Goal: Information Seeking & Learning: Understand process/instructions

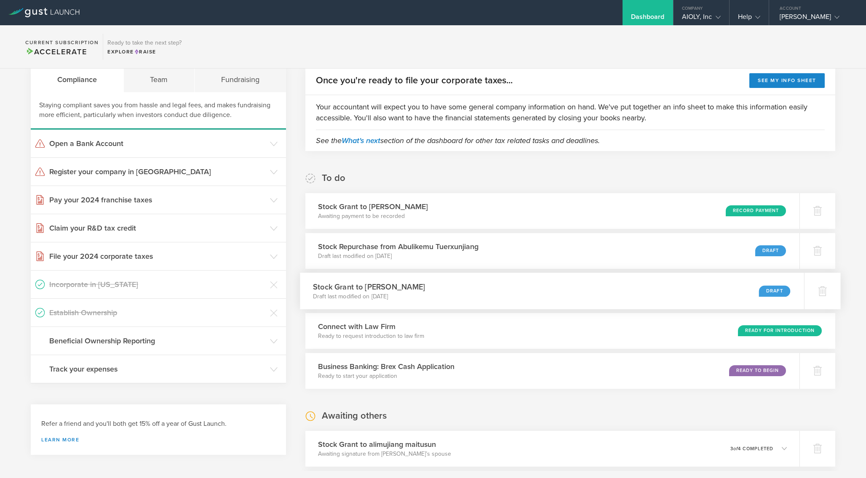
scroll to position [16, 0]
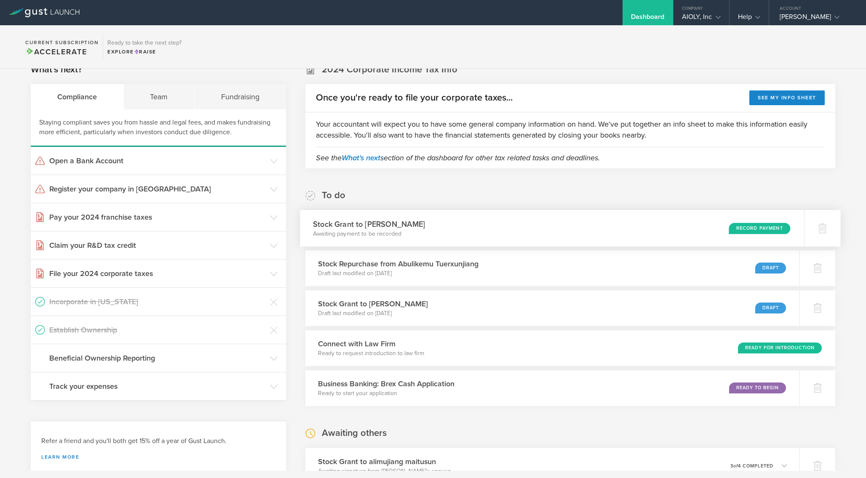
click at [752, 227] on div "Record Payment" at bounding box center [759, 228] width 61 height 11
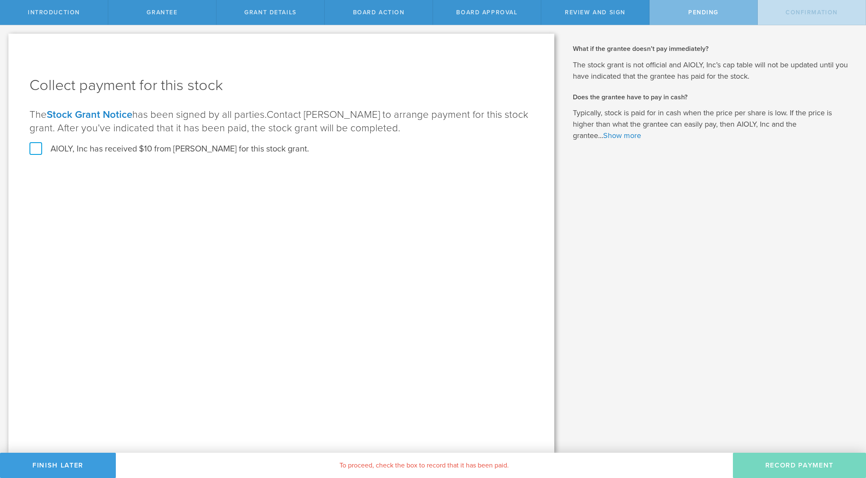
click at [180, 150] on label "AIOLY, Inc has received $10 from Sri Vikas Prathanapu for this stock grant." at bounding box center [169, 149] width 280 height 11
click at [0, 0] on input "AIOLY, Inc has received $10 from Sri Vikas Prathanapu for this stock grant." at bounding box center [0, 0] width 0 height 0
click at [787, 469] on button "Record Payment" at bounding box center [799, 465] width 133 height 25
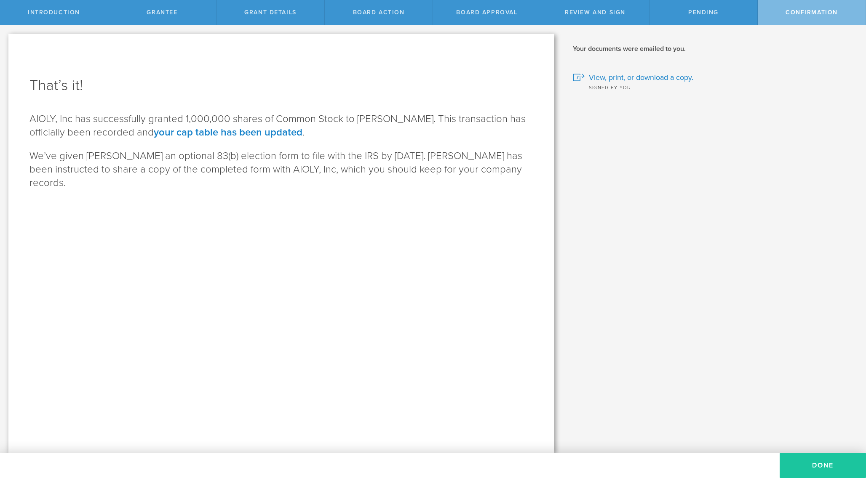
click at [797, 462] on button "Done" at bounding box center [823, 465] width 86 height 25
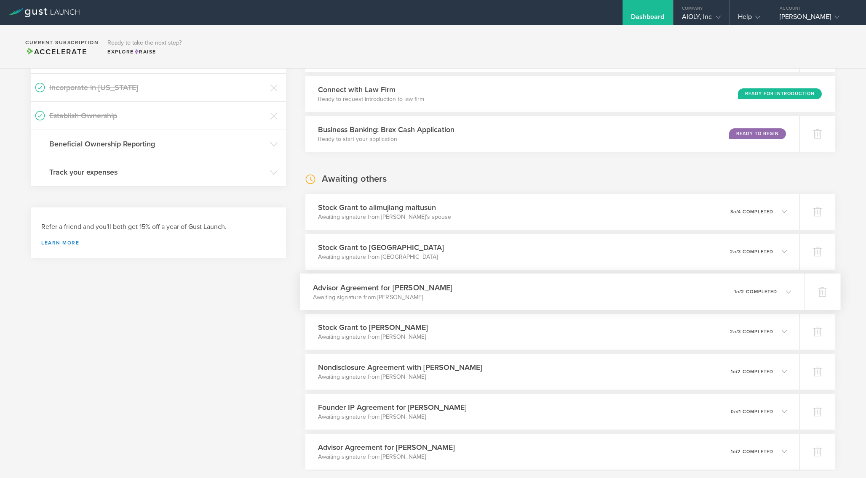
scroll to position [230, 0]
click at [770, 256] on div "0 undeliverable 2 of 3 completed" at bounding box center [762, 252] width 58 height 14
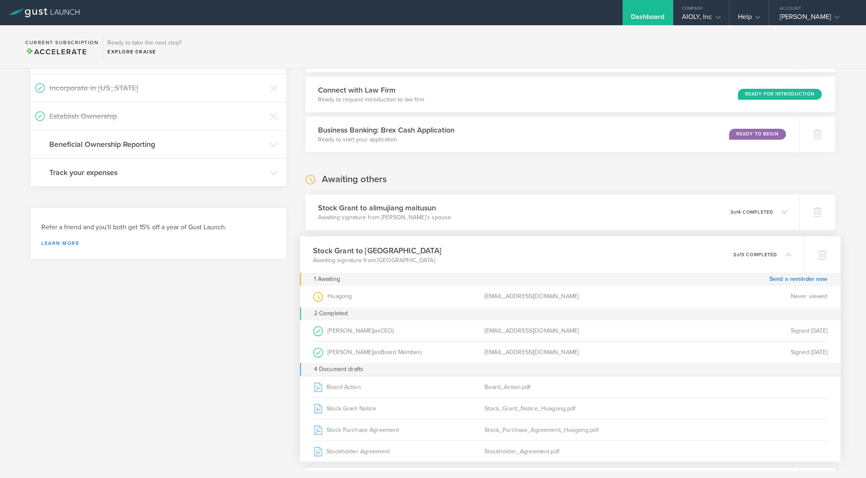
click at [771, 256] on p "2 of 3 completed" at bounding box center [755, 254] width 44 height 5
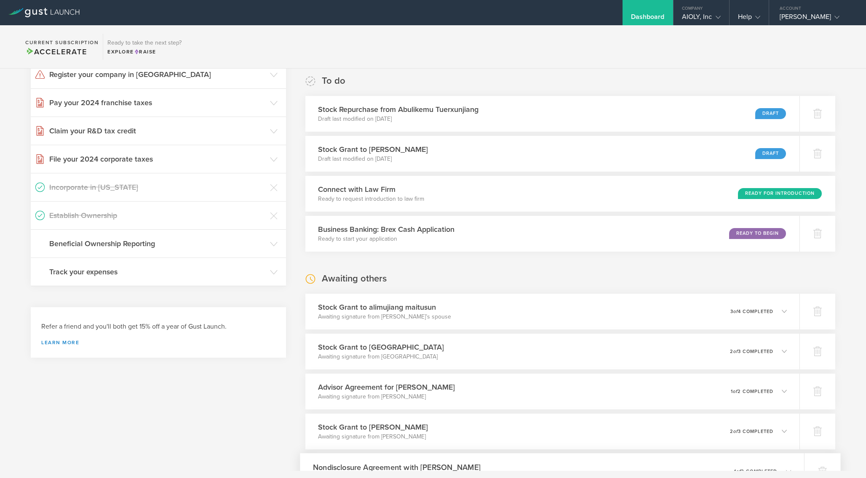
scroll to position [0, 0]
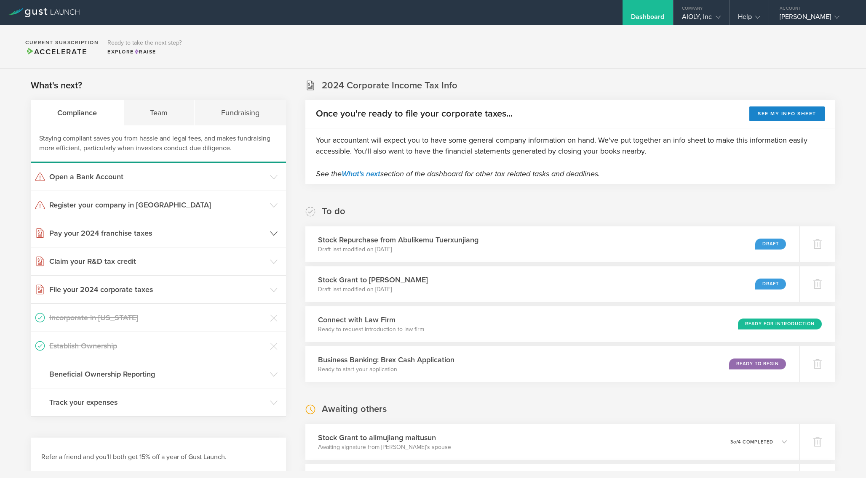
click at [244, 236] on h3 "Pay your 2024 franchise taxes" at bounding box center [157, 233] width 217 height 11
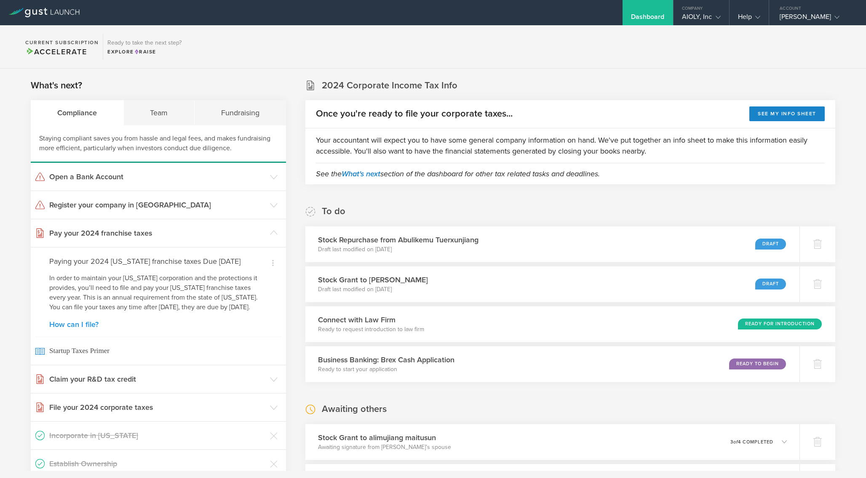
click at [65, 329] on link "How can I file?" at bounding box center [158, 325] width 218 height 8
